Goal: Task Accomplishment & Management: Manage account settings

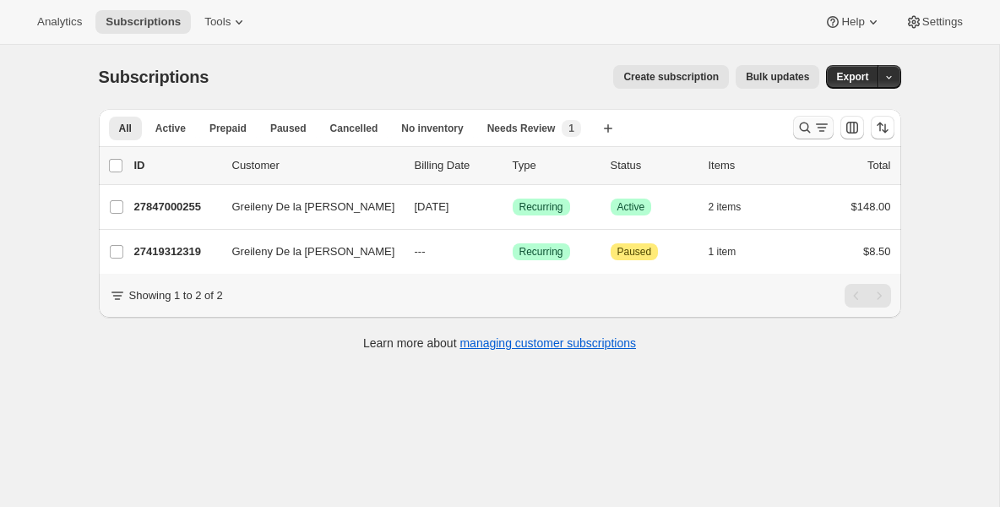
click at [801, 125] on icon "Search and filter results" at bounding box center [805, 127] width 17 height 17
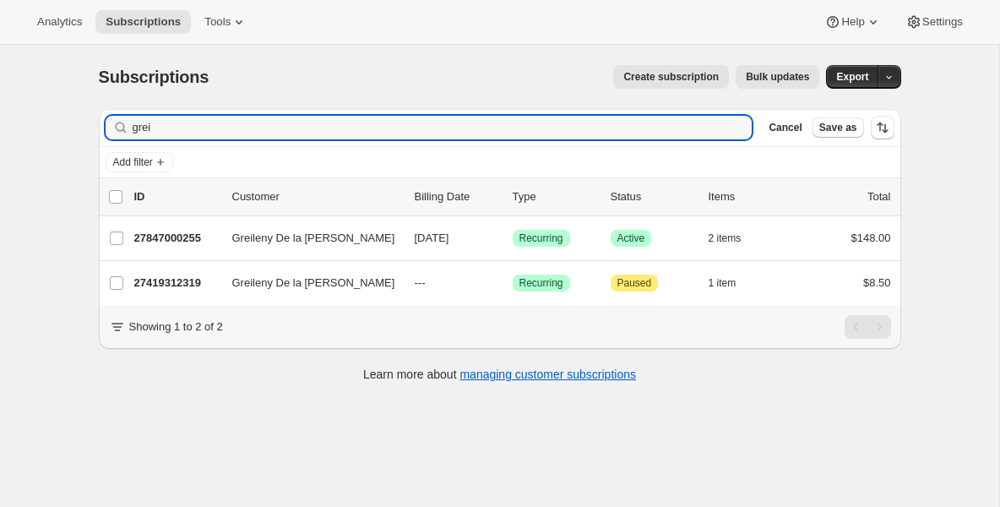
drag, startPoint x: 375, startPoint y: 129, endPoint x: 61, endPoint y: 123, distance: 314.4
click at [61, 124] on div "Subscriptions. This page is ready Subscriptions Create subscription Bulk update…" at bounding box center [500, 298] width 1000 height 507
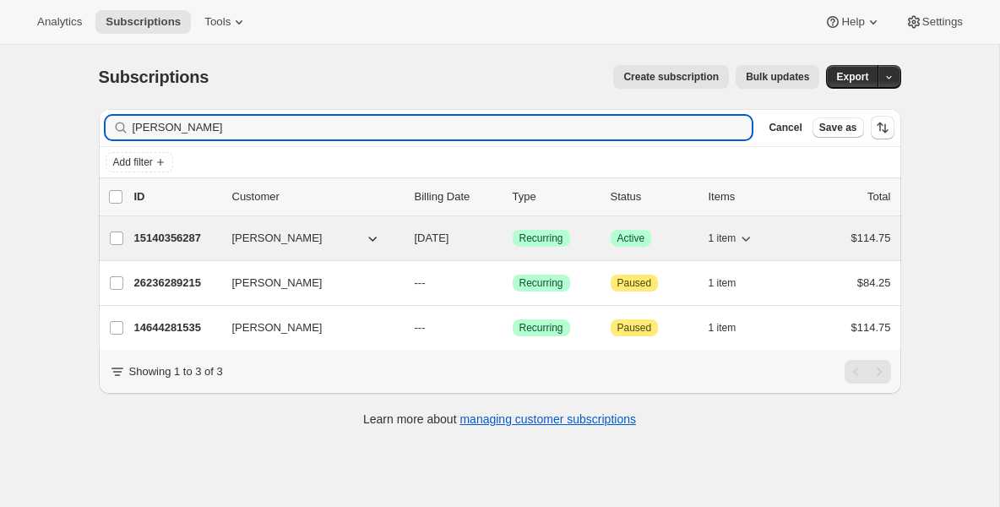
type input "[PERSON_NAME]"
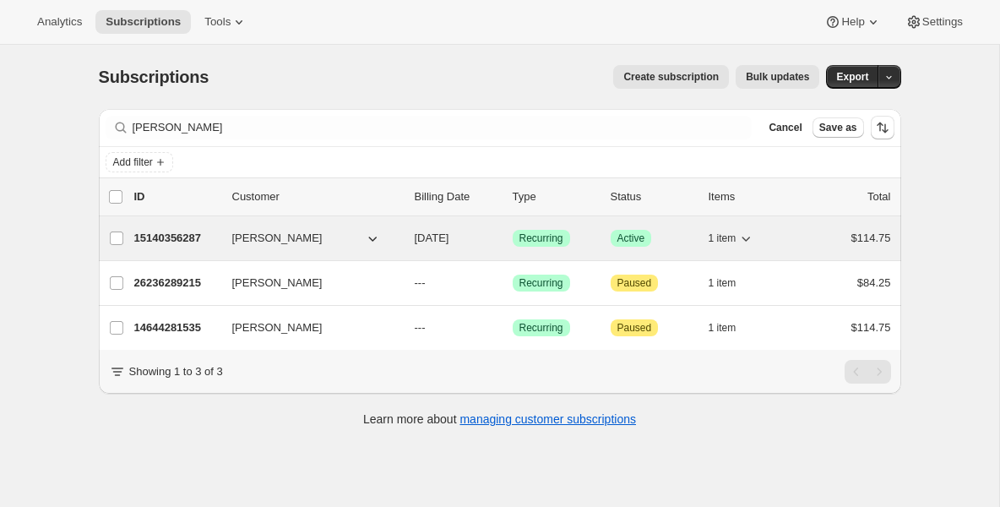
click at [177, 244] on p "15140356287" at bounding box center [176, 238] width 84 height 17
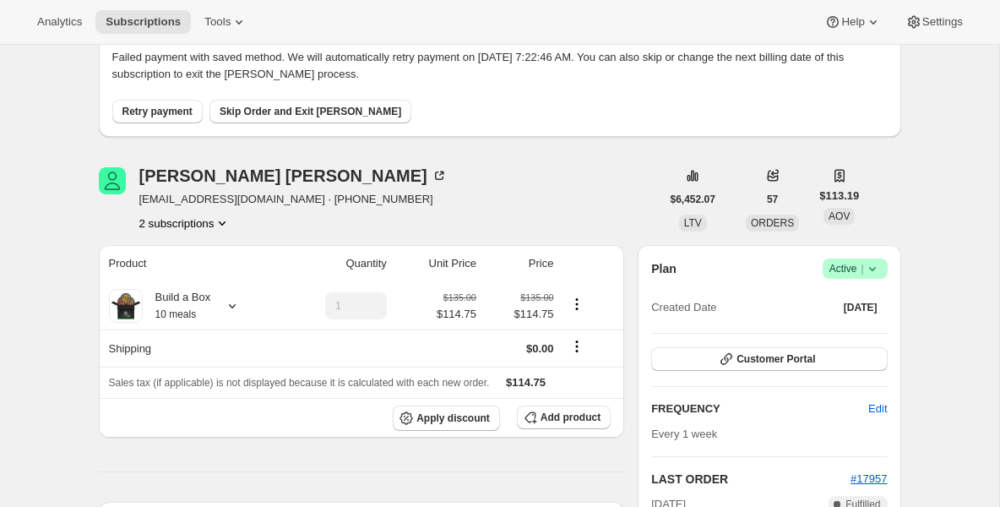
scroll to position [101, 0]
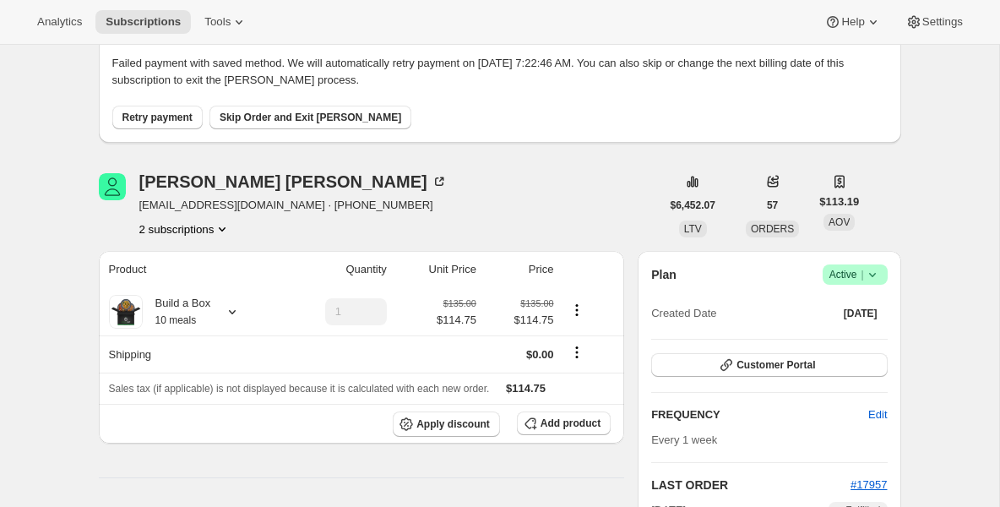
click at [174, 112] on span "Retry payment" at bounding box center [158, 118] width 70 height 14
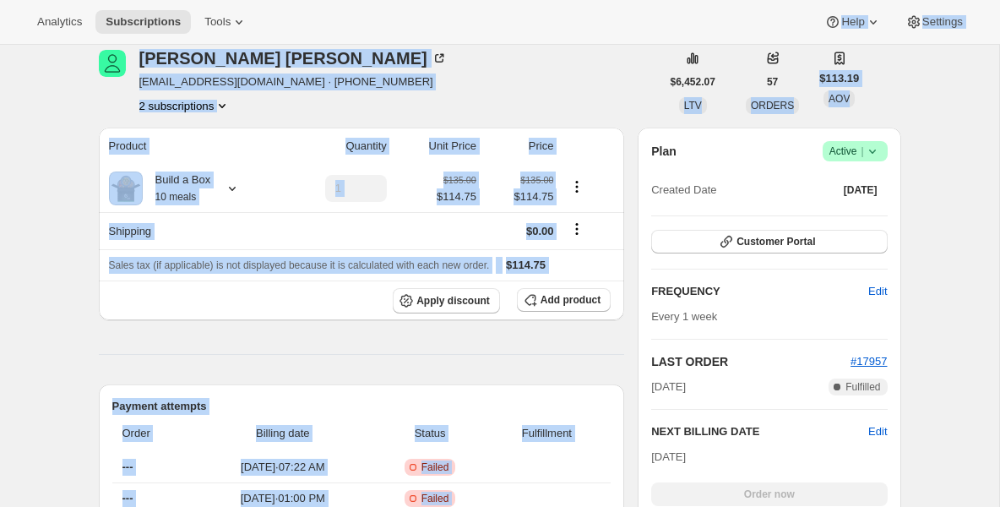
scroll to position [0, 0]
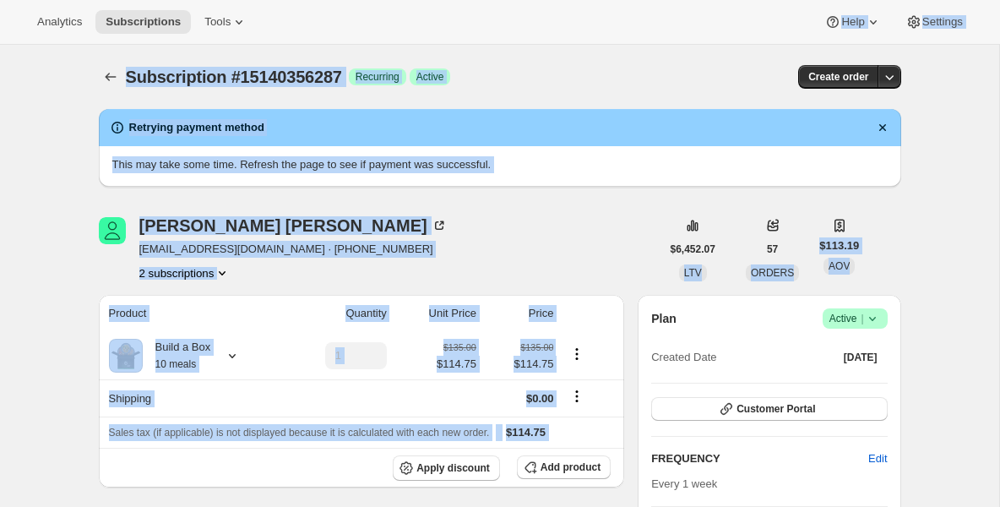
drag, startPoint x: 409, startPoint y: 190, endPoint x: 410, endPoint y: -115, distance: 305.0
click at [410, 0] on html "Analytics Subscriptions Tools Help Settings Skip to content Subscription #15140…" at bounding box center [500, 253] width 1000 height 507
click at [341, 221] on div "[PERSON_NAME]" at bounding box center [293, 225] width 308 height 17
